Goal: Task Accomplishment & Management: Use online tool/utility

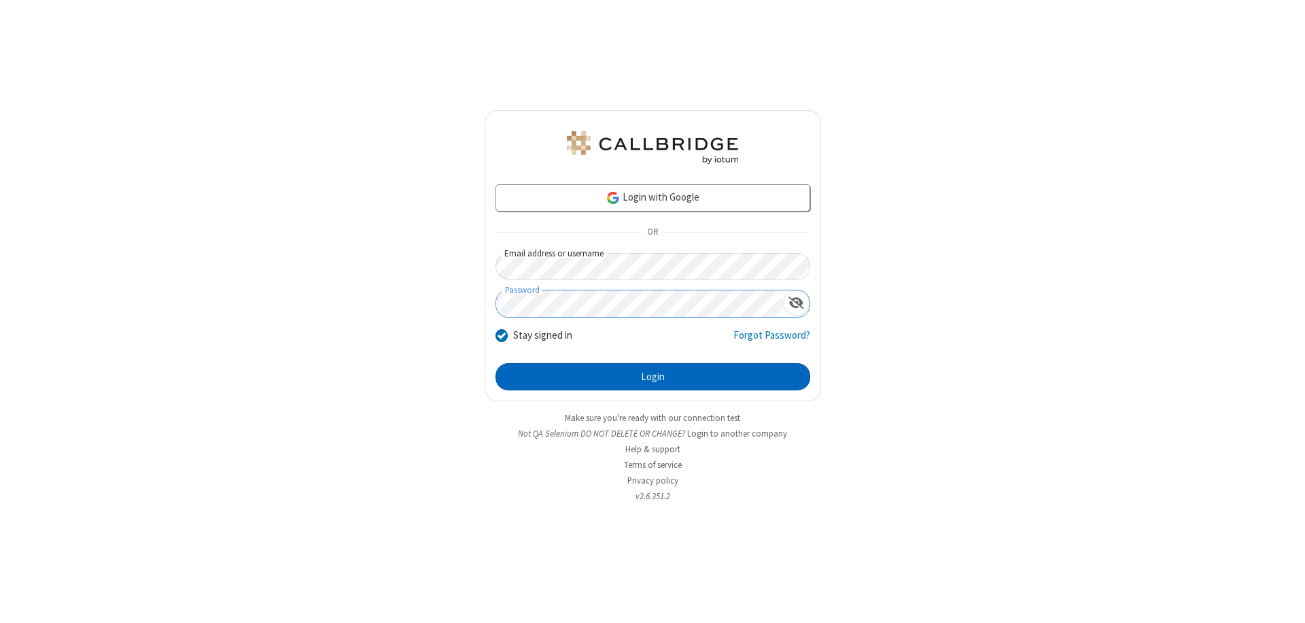
click at [653, 377] on button "Login" at bounding box center [653, 376] width 315 height 27
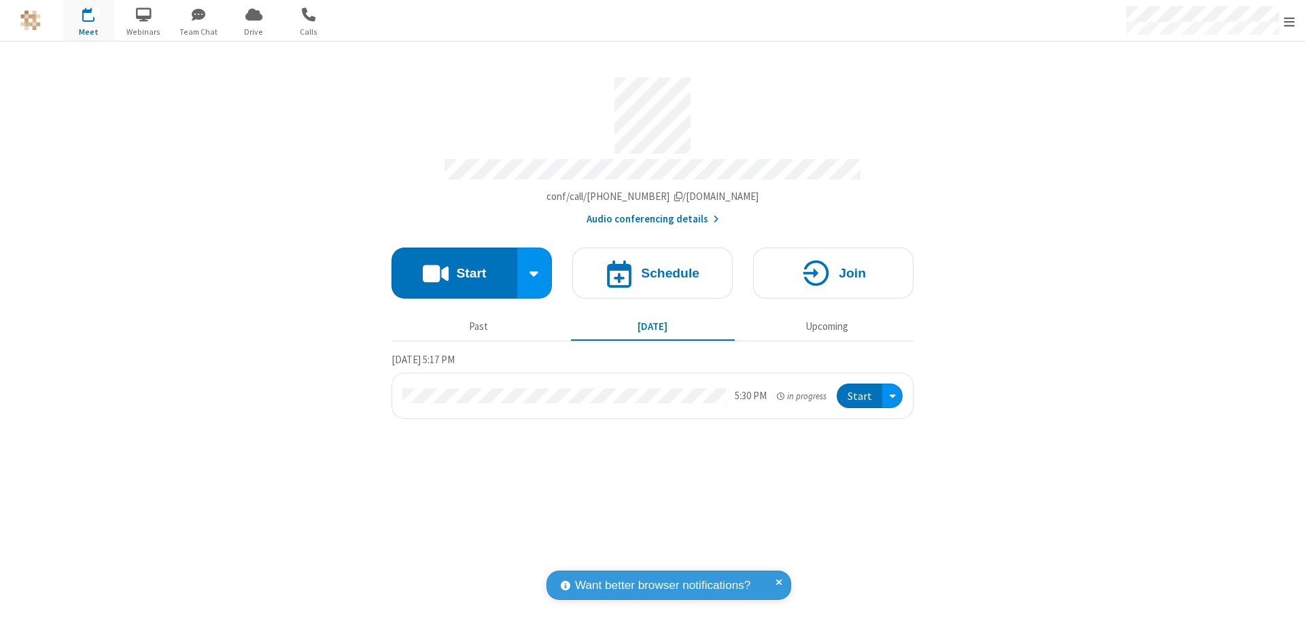
click at [1290, 21] on span "Open menu" at bounding box center [1289, 22] width 11 height 14
click at [254, 31] on span "Drive" at bounding box center [253, 32] width 51 height 12
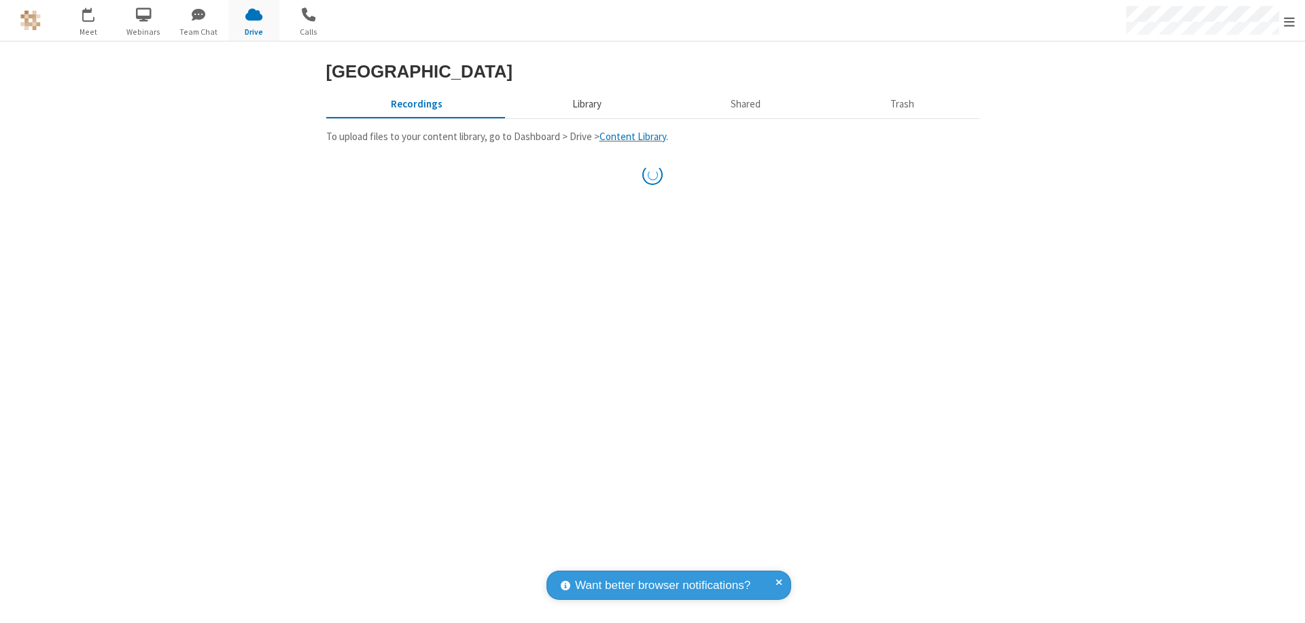
click at [585, 117] on button "Library" at bounding box center [586, 104] width 159 height 26
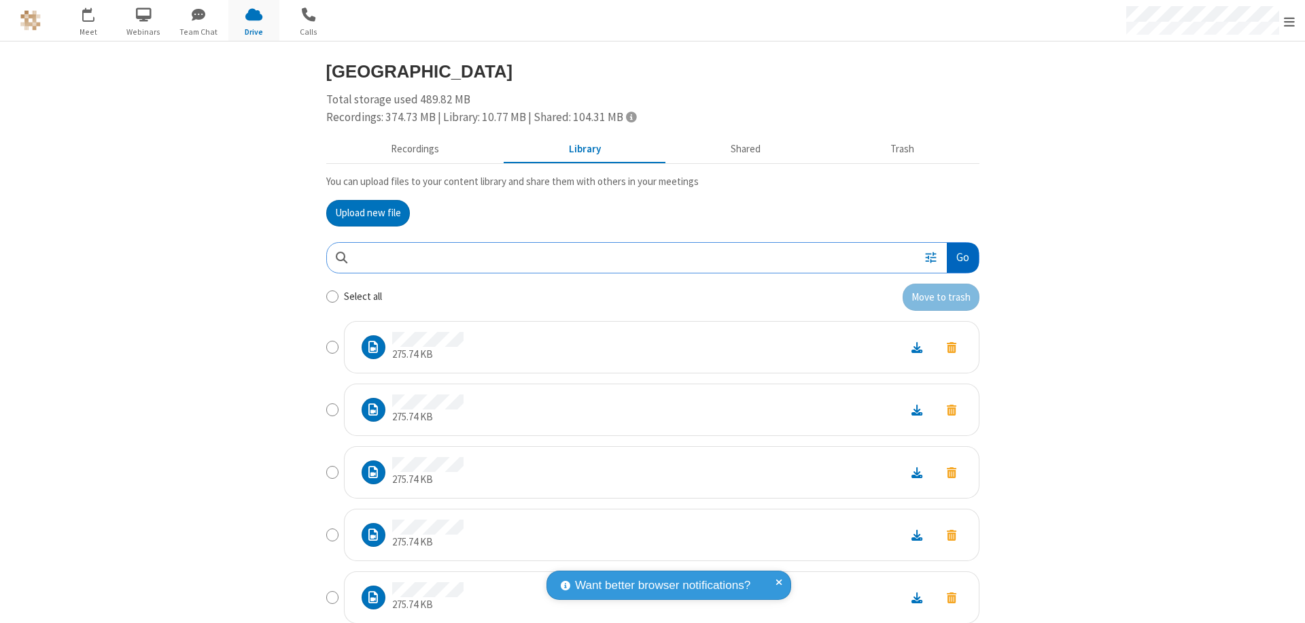
click at [957, 257] on button "Go" at bounding box center [962, 258] width 31 height 31
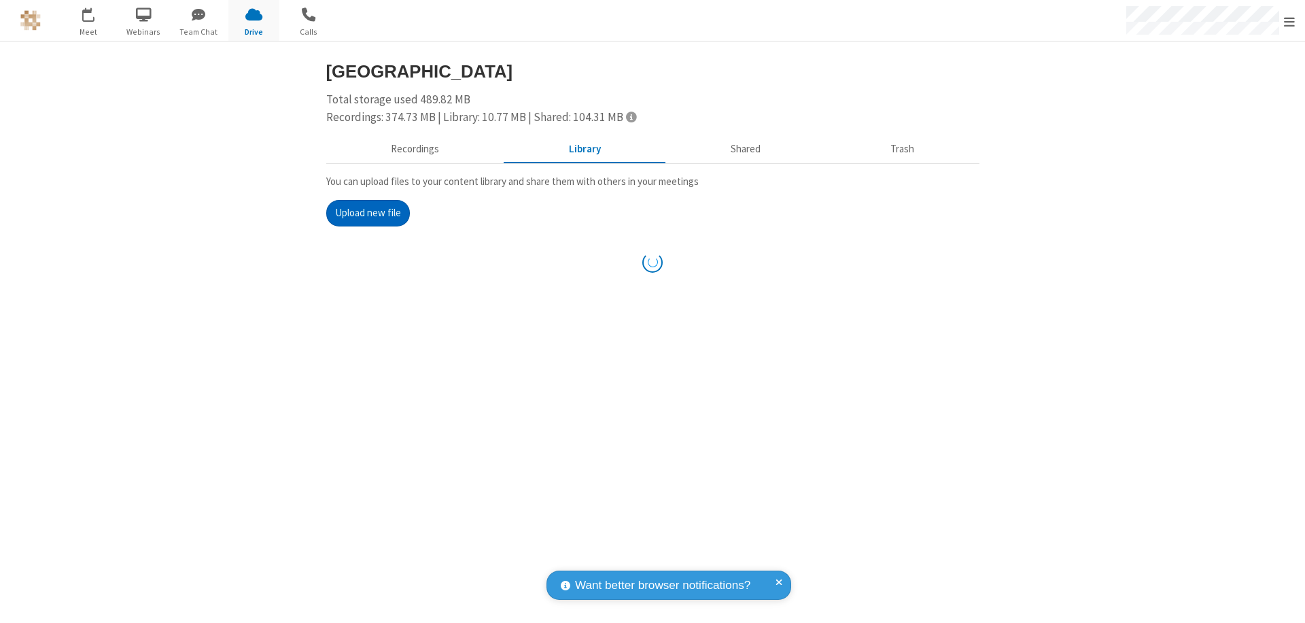
click at [362, 213] on button "Upload new file" at bounding box center [368, 213] width 84 height 27
